Goal: Transaction & Acquisition: Purchase product/service

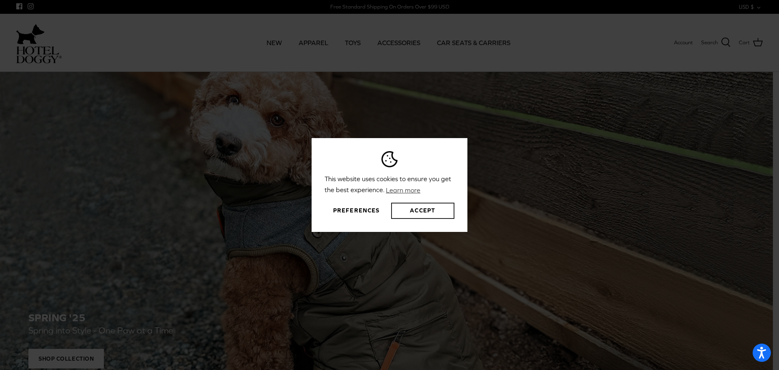
click at [423, 213] on button "Accept" at bounding box center [422, 210] width 63 height 16
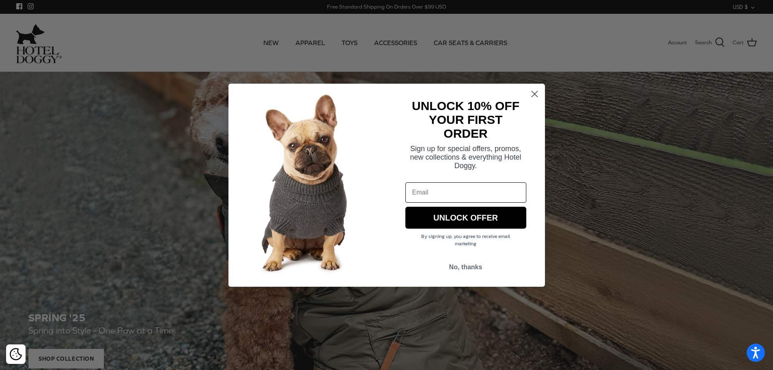
click at [535, 93] on icon "Close dialog" at bounding box center [535, 94] width 6 height 6
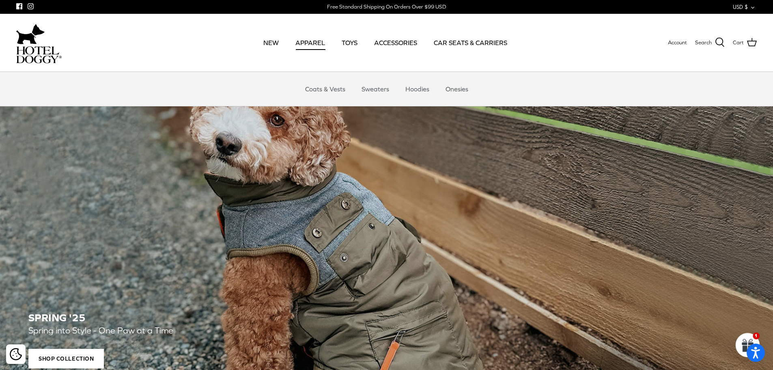
click at [314, 43] on link "APPAREL" at bounding box center [310, 43] width 44 height 28
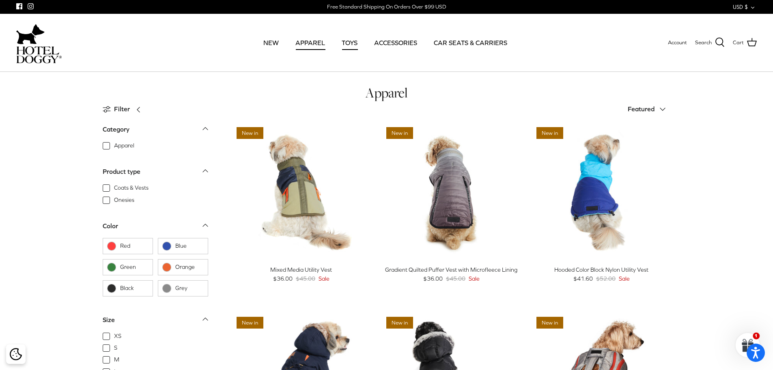
click at [349, 44] on link "TOYS" at bounding box center [349, 43] width 30 height 28
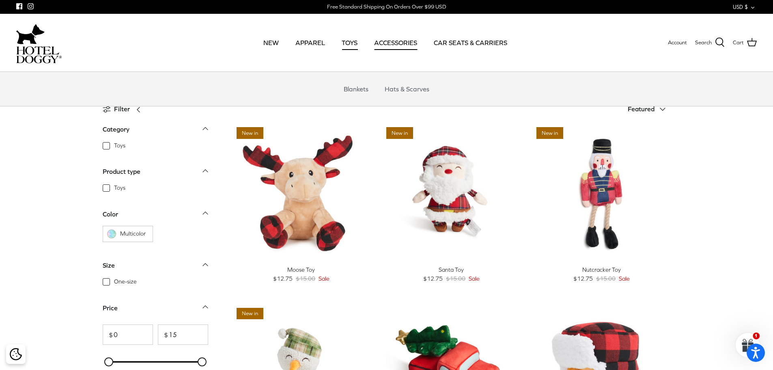
click at [399, 41] on link "ACCESSORIES" at bounding box center [396, 43] width 58 height 28
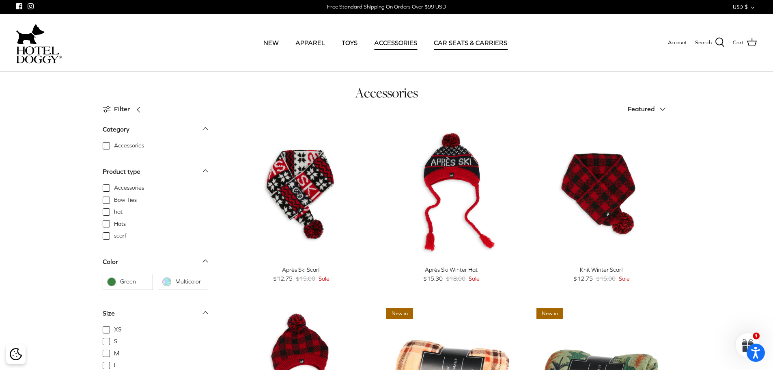
click at [467, 45] on link "CAR SEATS & CARRIERS" at bounding box center [470, 43] width 88 height 28
